Goal: Communication & Community: Answer question/provide support

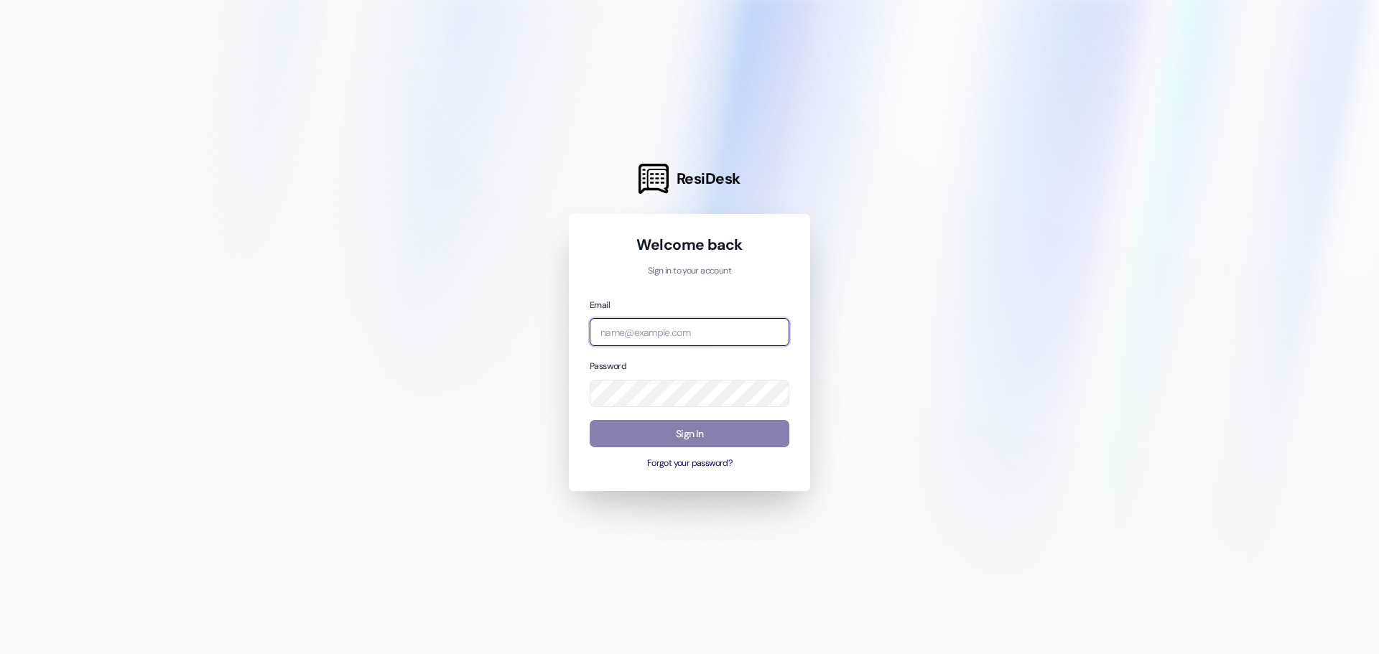
type input "[PERSON_NAME][EMAIL_ADDRESS][DOMAIN_NAME]"
drag, startPoint x: 767, startPoint y: 274, endPoint x: 767, endPoint y: 291, distance: 16.5
click at [767, 274] on p "Sign in to your account" at bounding box center [690, 271] width 200 height 13
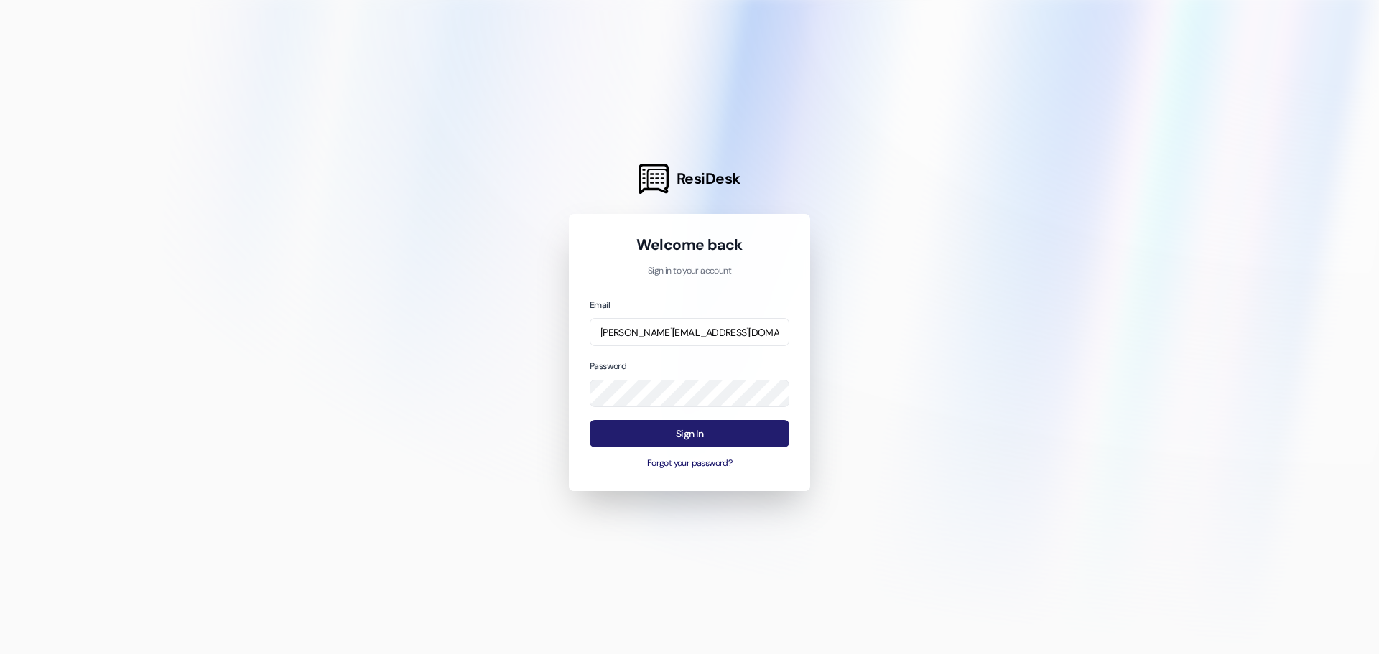
click at [735, 436] on button "Sign In" at bounding box center [690, 434] width 200 height 28
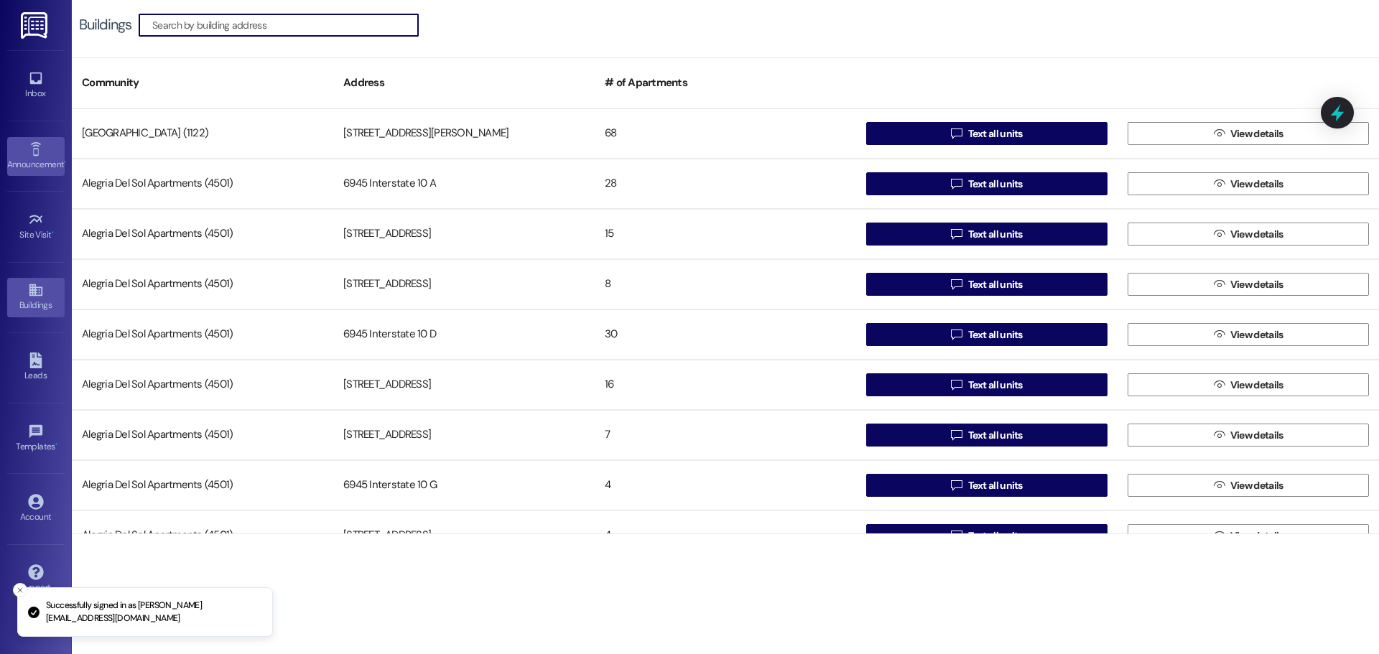
click at [32, 154] on icon at bounding box center [36, 150] width 16 height 16
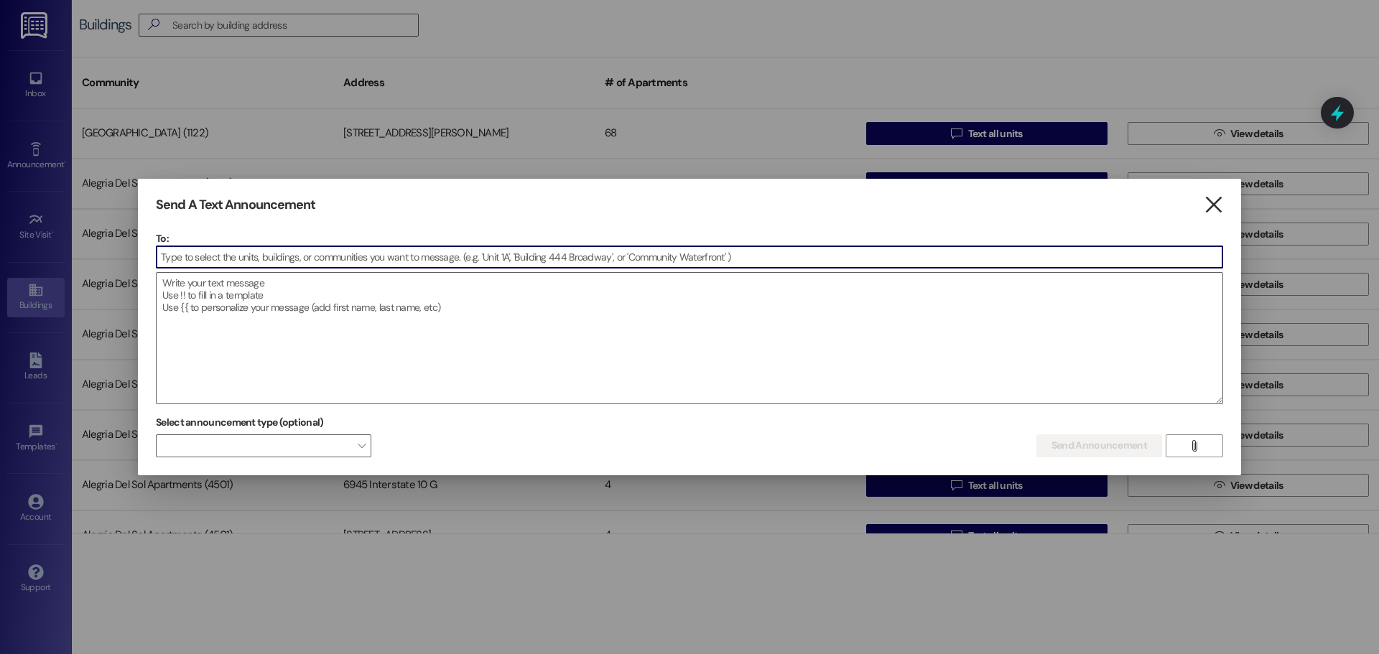
click at [1205, 203] on icon "" at bounding box center [1213, 205] width 19 height 15
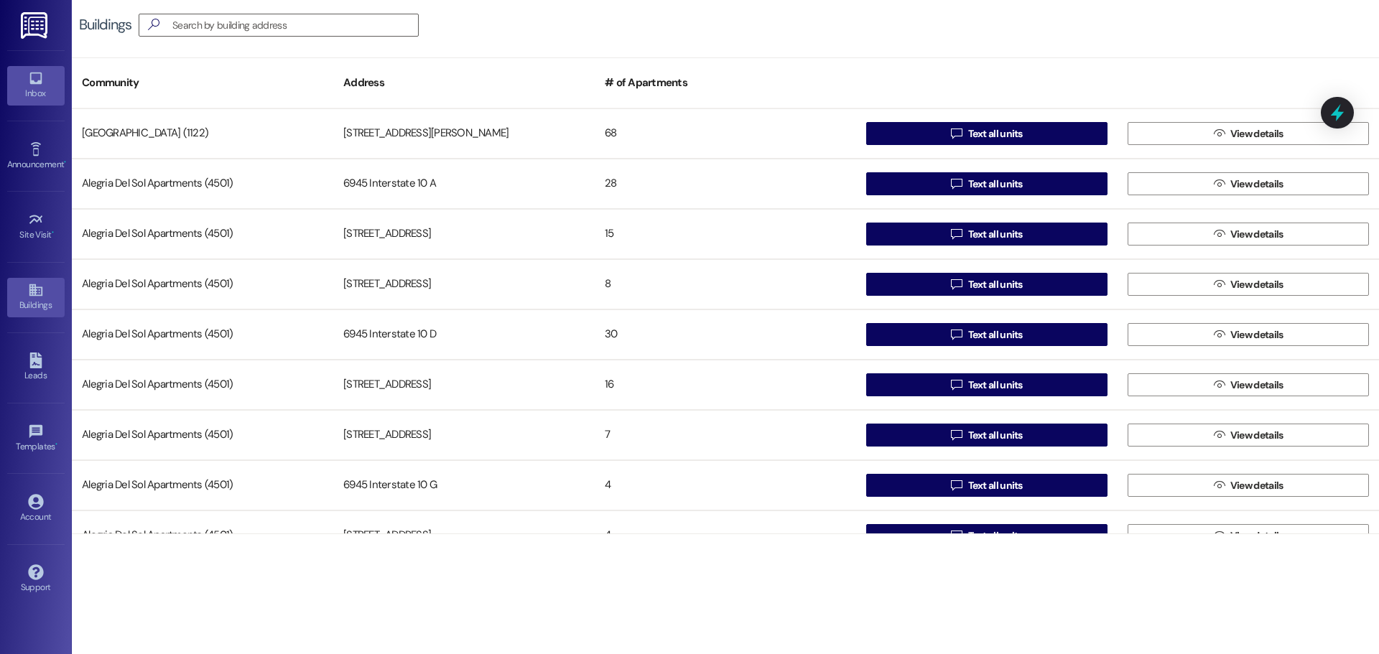
click at [58, 90] on div "Inbox" at bounding box center [36, 93] width 72 height 14
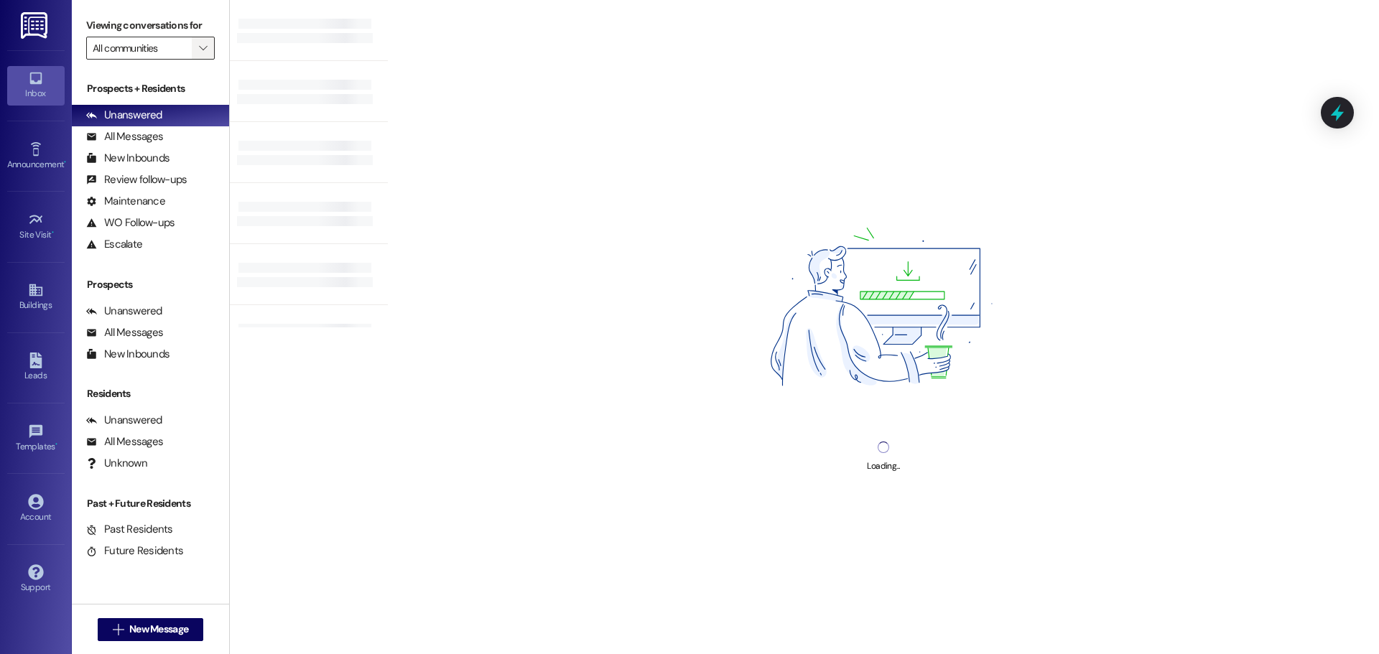
click at [194, 43] on button "" at bounding box center [203, 48] width 23 height 23
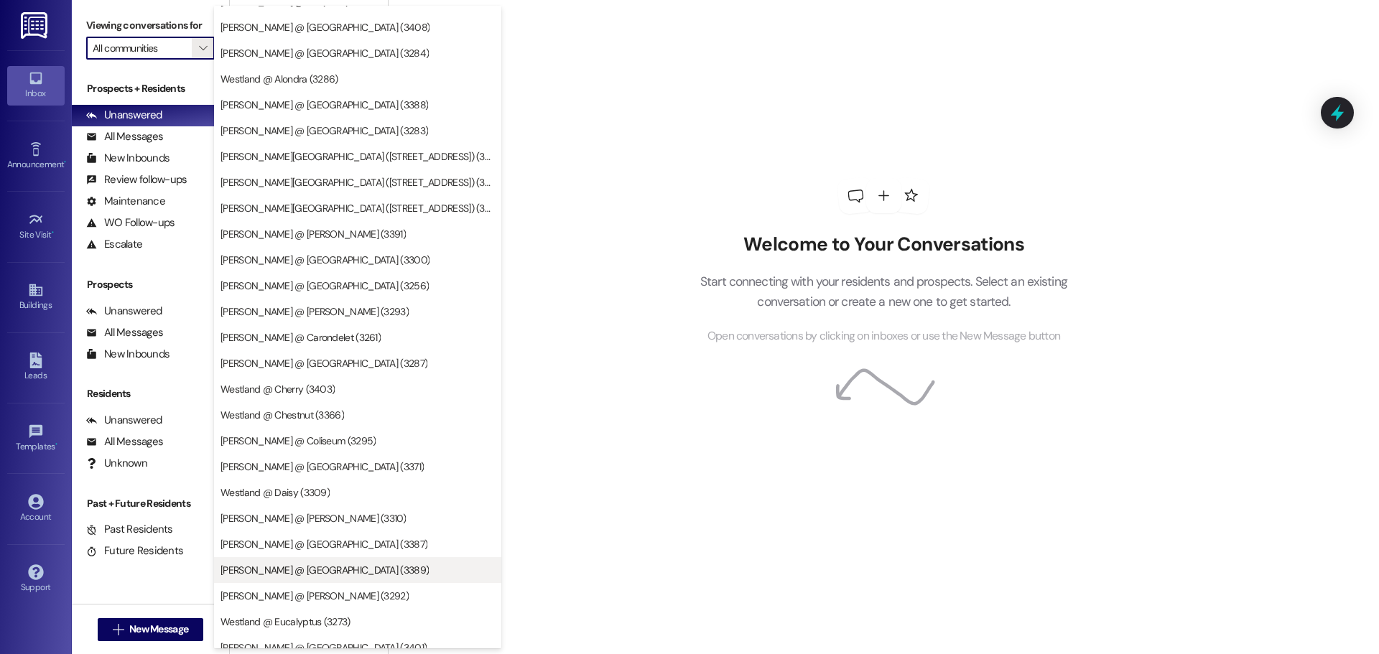
scroll to position [2312, 0]
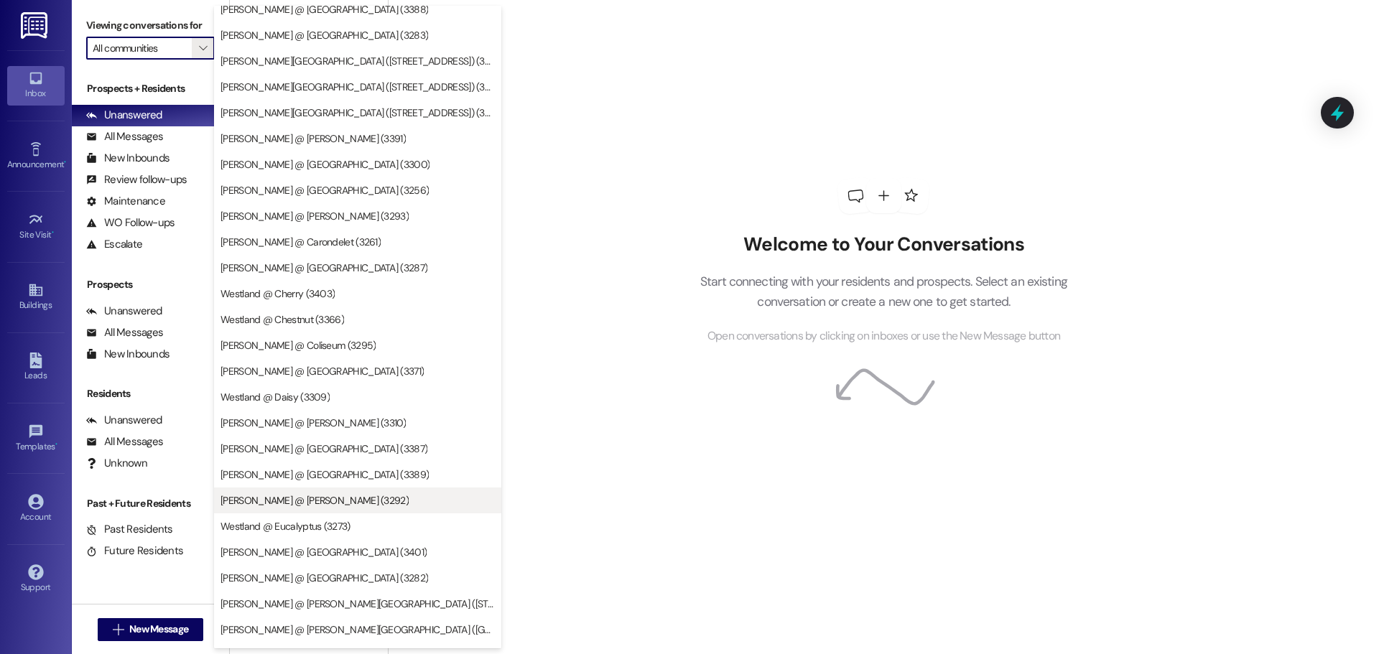
click at [333, 508] on button "[PERSON_NAME] @ [PERSON_NAME] (3292)" at bounding box center [357, 501] width 287 height 26
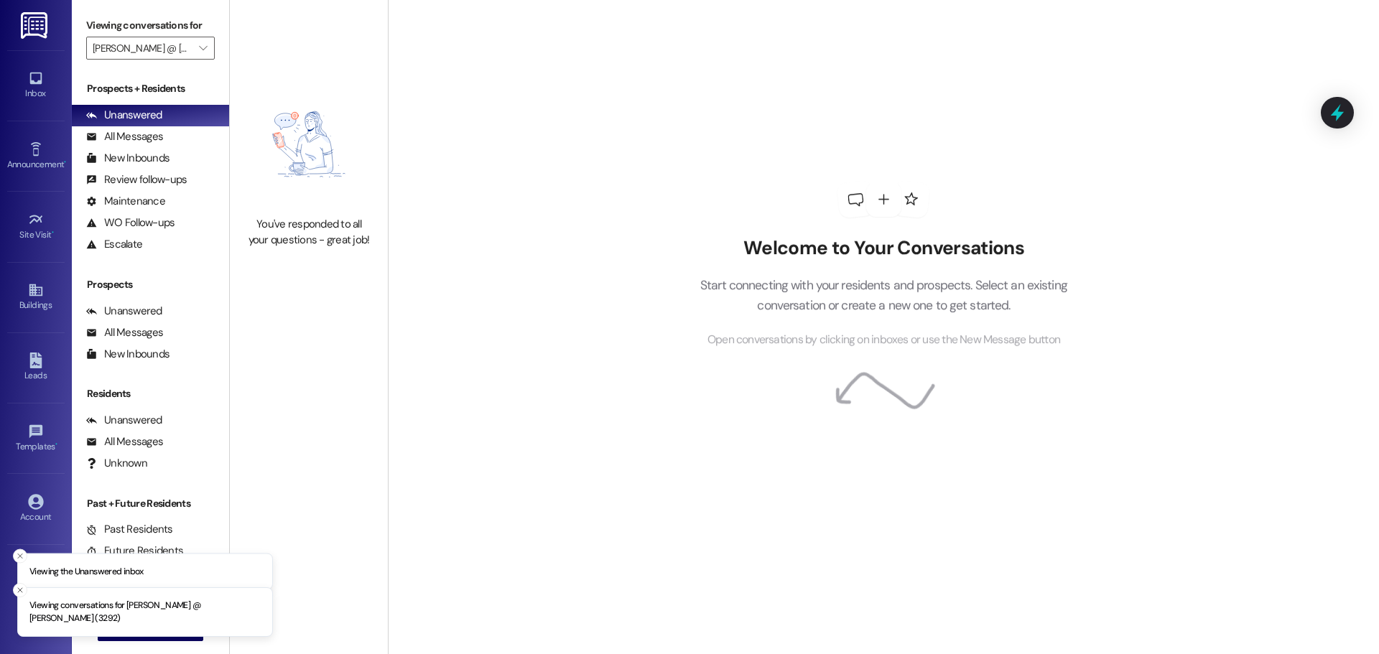
type input "[PERSON_NAME] @ [PERSON_NAME] (3292)"
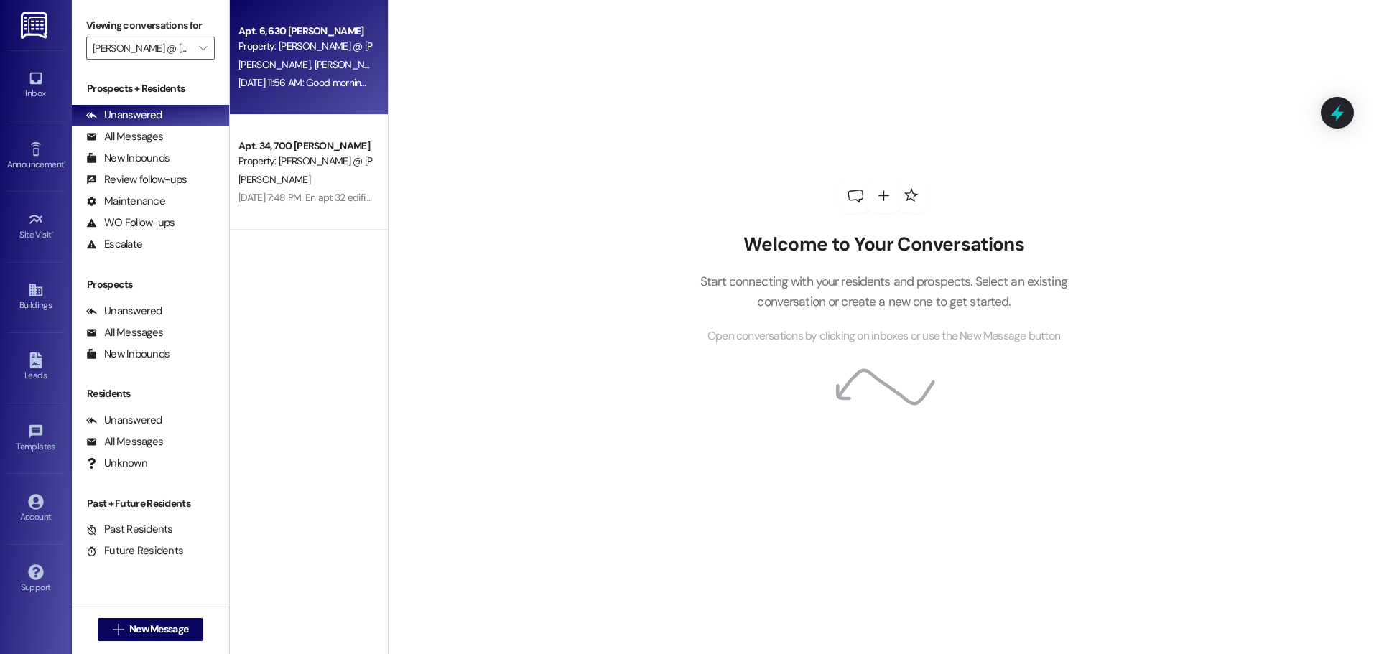
click at [306, 97] on div "Apt. 6, 630 [PERSON_NAME] Property: [PERSON_NAME] @ [PERSON_NAME] (3292) [PERSO…" at bounding box center [309, 57] width 158 height 115
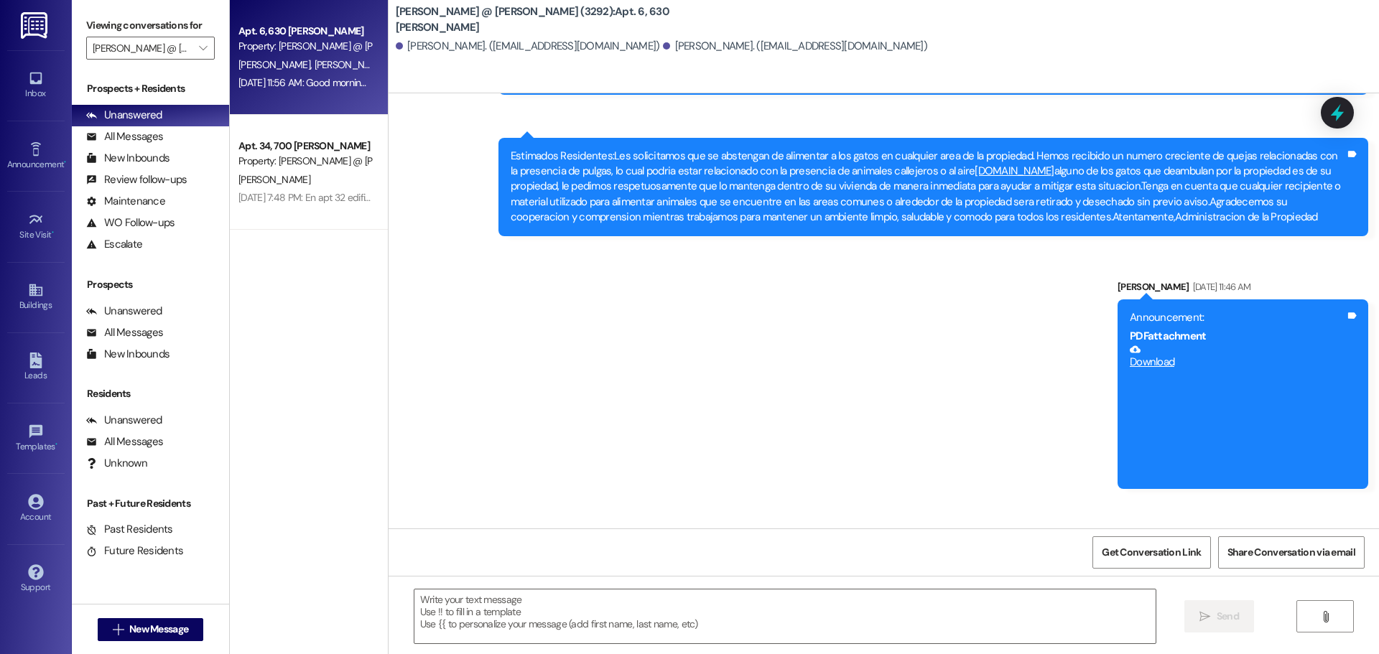
scroll to position [6693, 0]
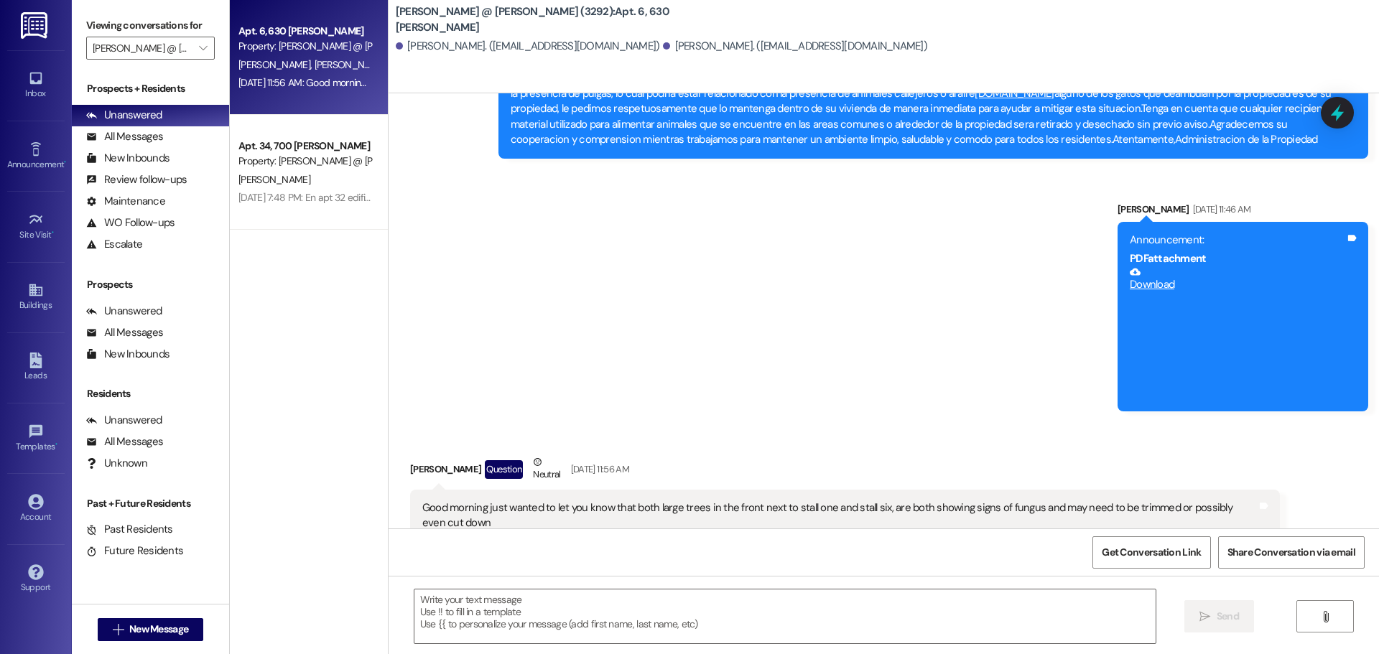
click at [773, 501] on div "Good morning just wanted to let you know that both large trees in the front nex…" at bounding box center [839, 516] width 835 height 31
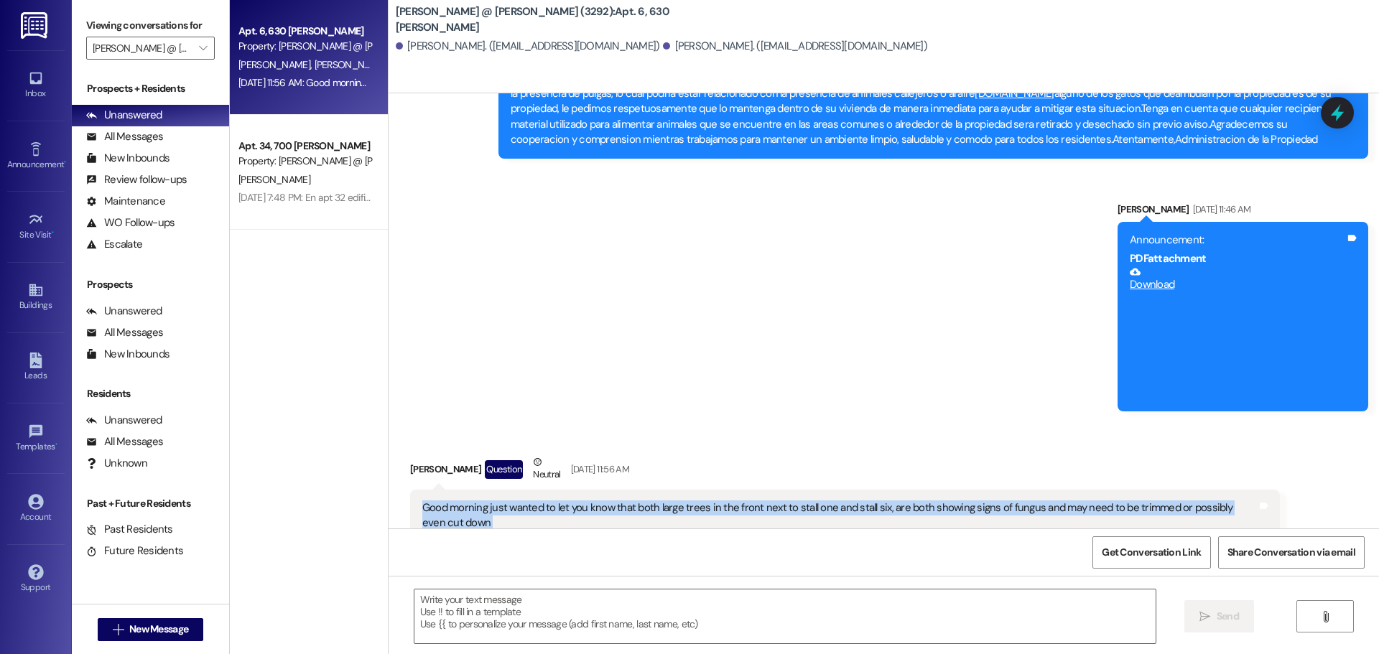
click at [773, 501] on div "Good morning just wanted to let you know that both large trees in the front nex…" at bounding box center [839, 516] width 835 height 31
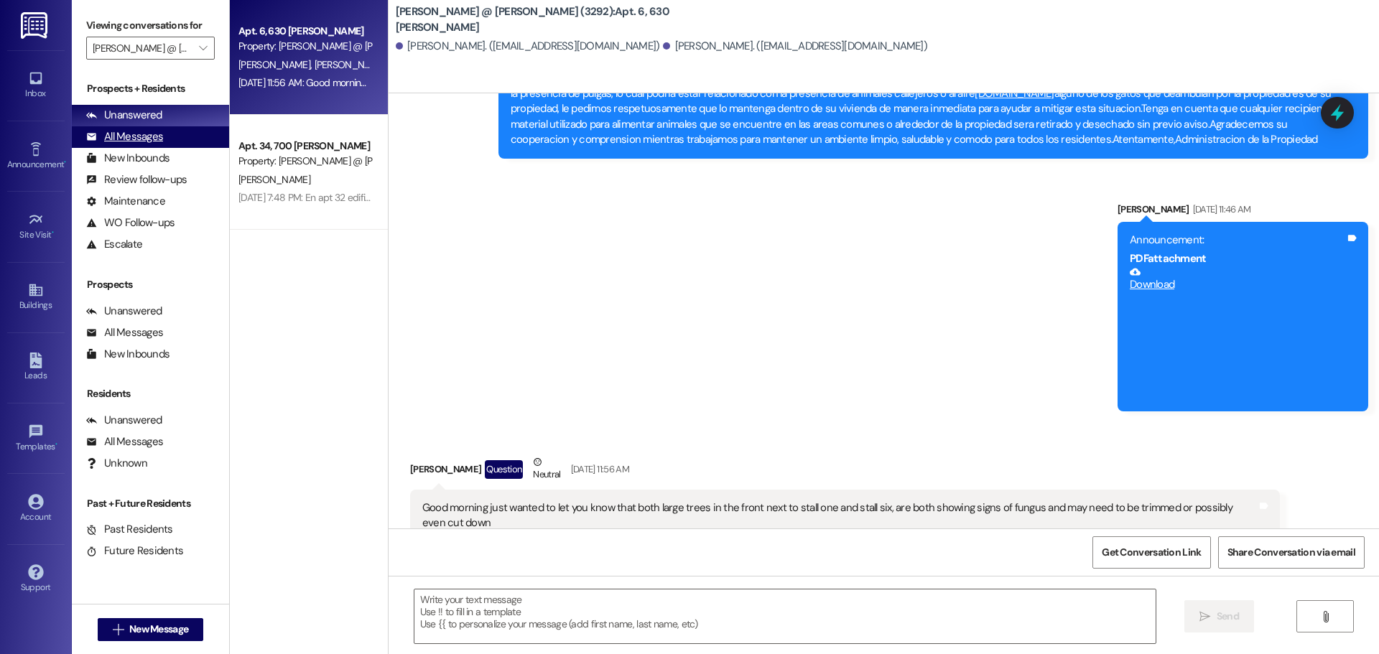
click at [170, 128] on div "All Messages (undefined)" at bounding box center [150, 137] width 157 height 22
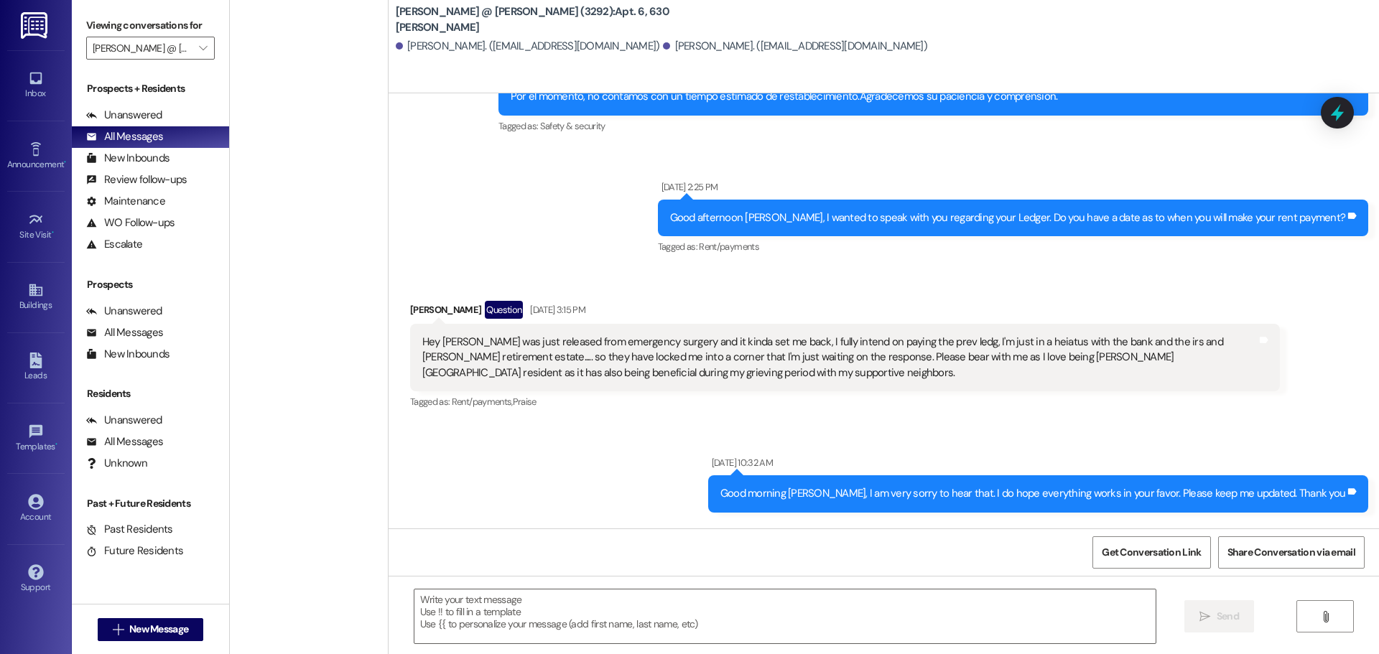
scroll to position [0, 0]
